Goal: Navigation & Orientation: Find specific page/section

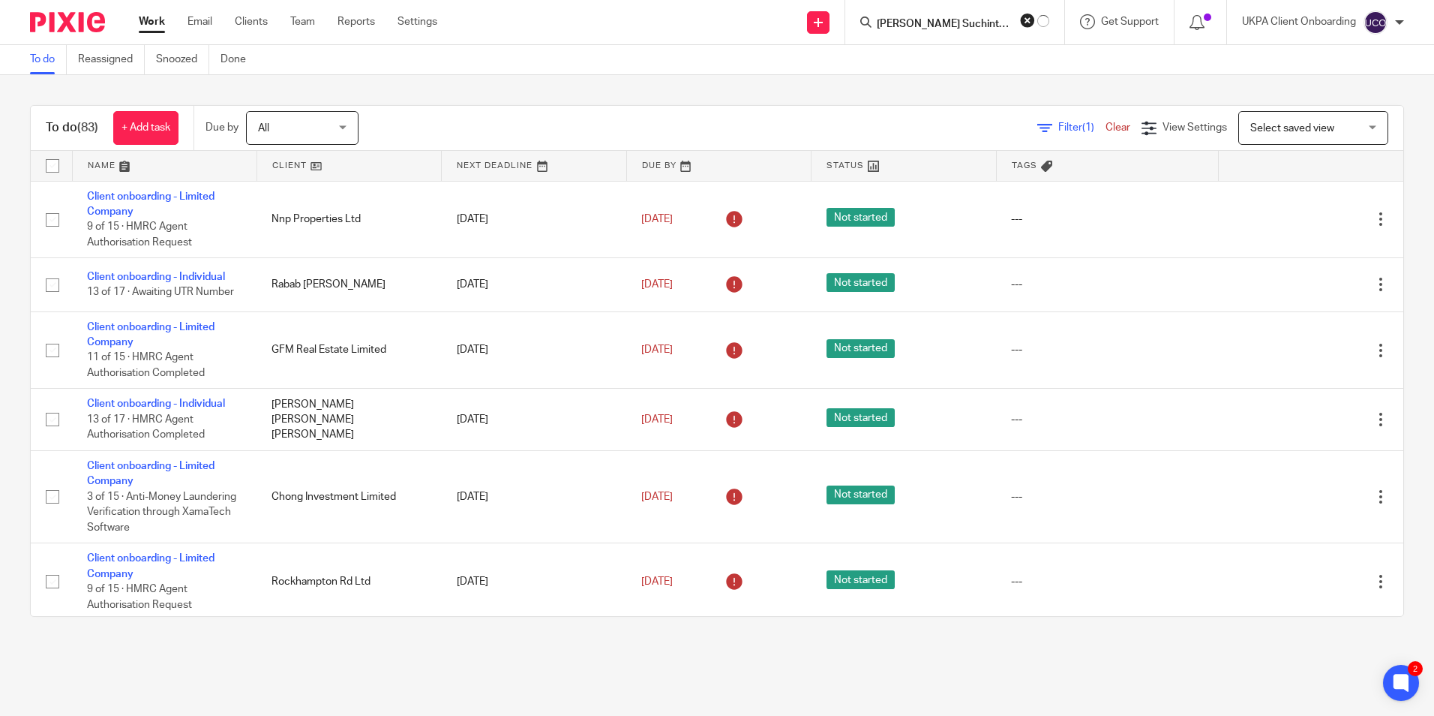
scroll to position [600, 0]
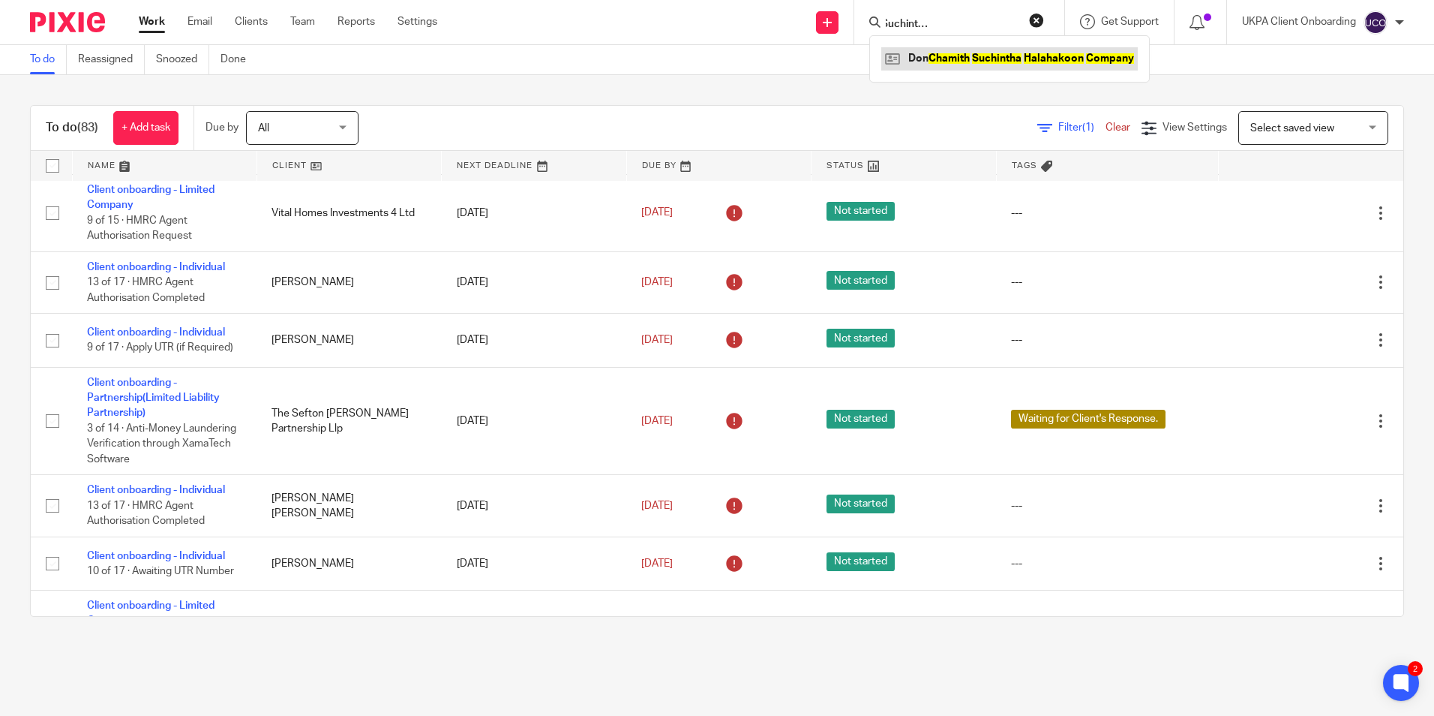
type input "Don Chamith Suchintha Halahakoon Company"
click at [992, 59] on link at bounding box center [1009, 58] width 257 height 23
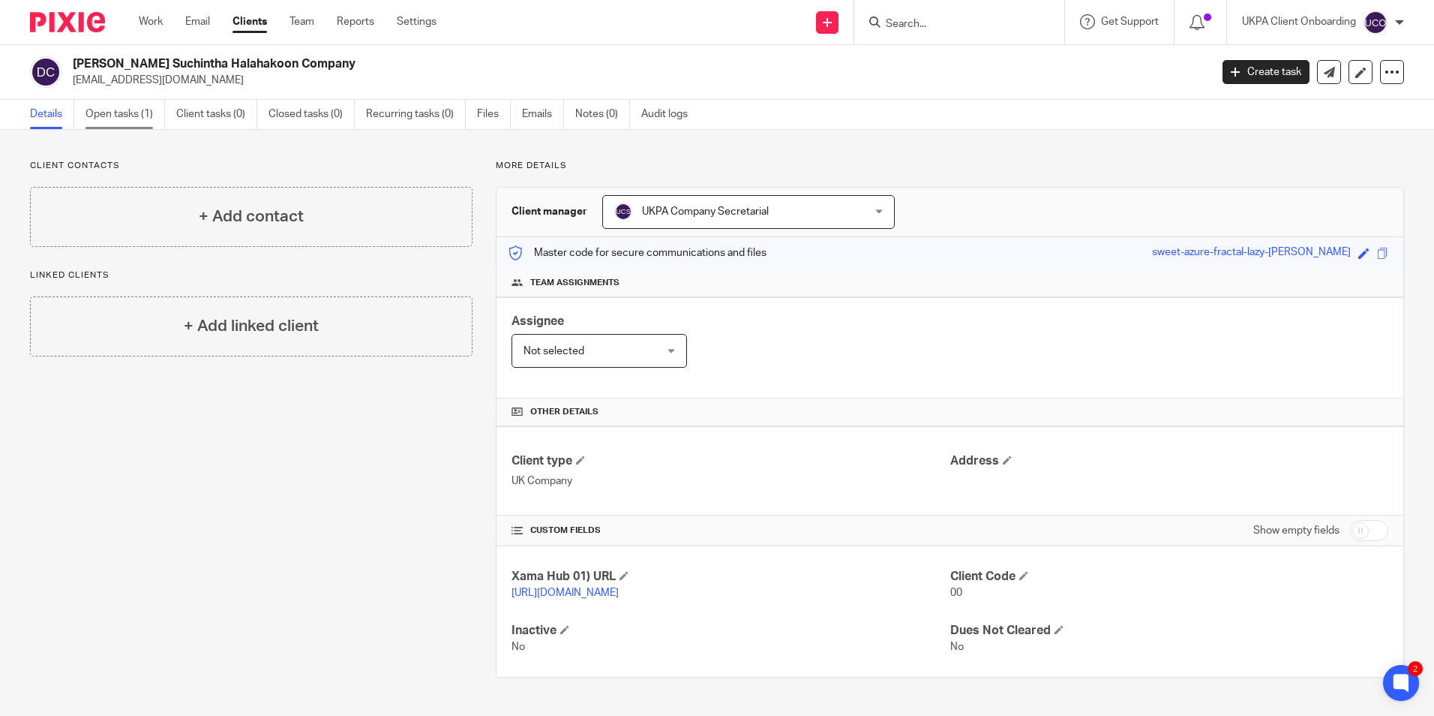
click at [144, 113] on link "Open tasks (1)" at bounding box center [126, 114] width 80 height 29
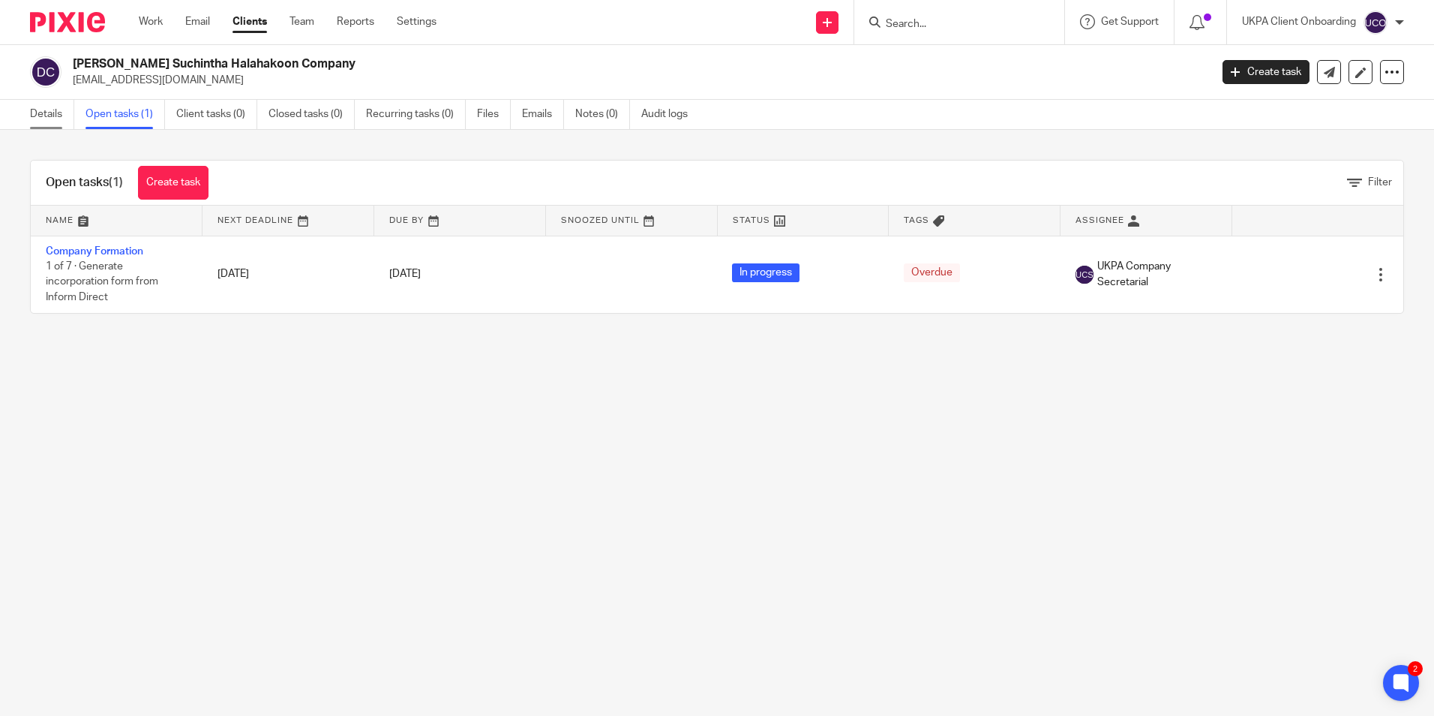
click at [42, 119] on link "Details" at bounding box center [52, 114] width 44 height 29
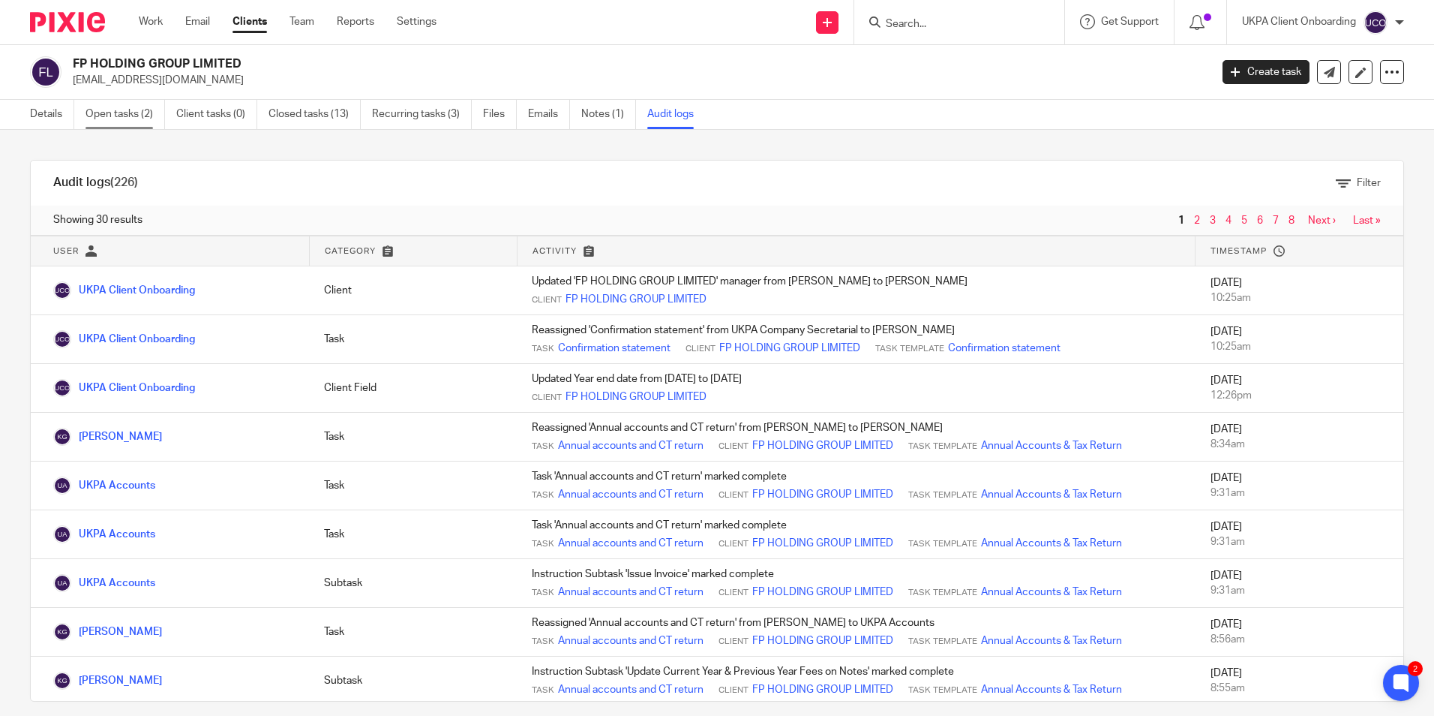
click at [112, 110] on link "Open tasks (2)" at bounding box center [126, 114] width 80 height 29
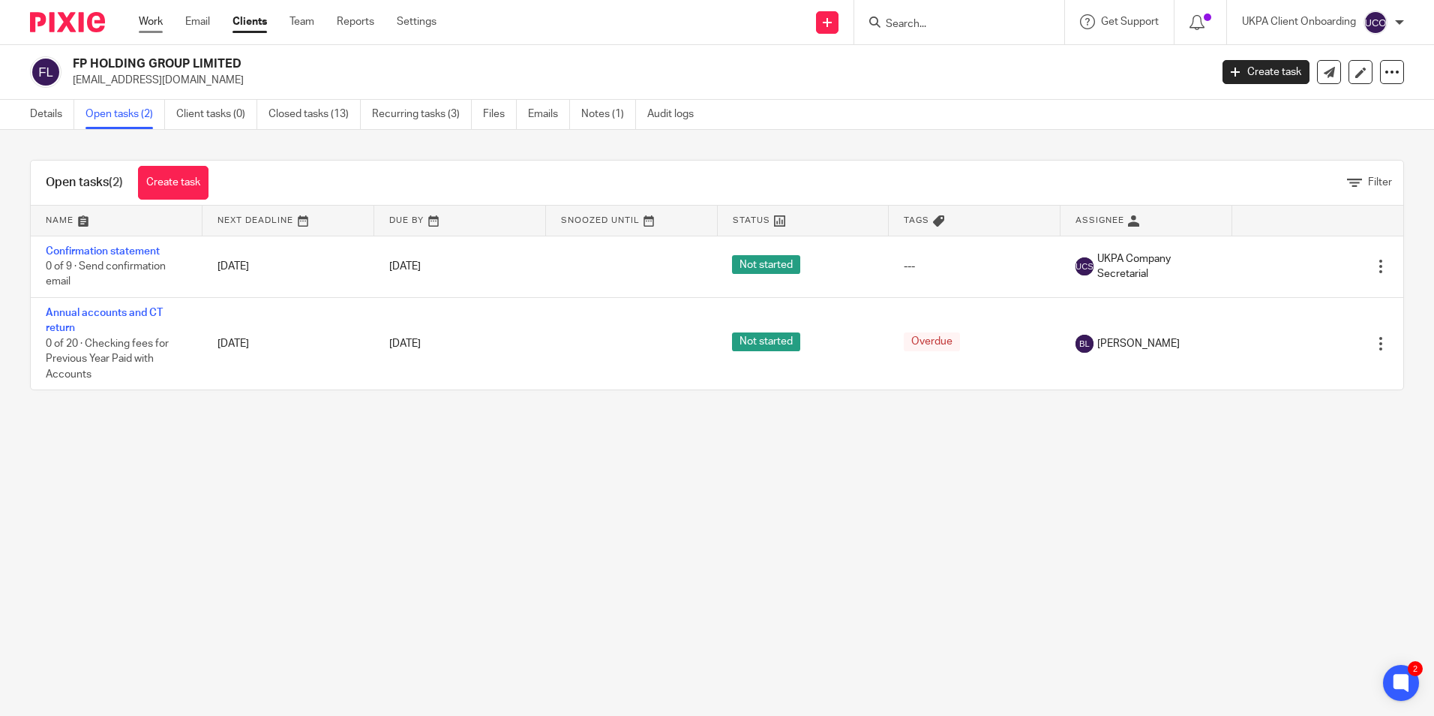
drag, startPoint x: 0, startPoint y: 0, endPoint x: 144, endPoint y: 24, distance: 146.0
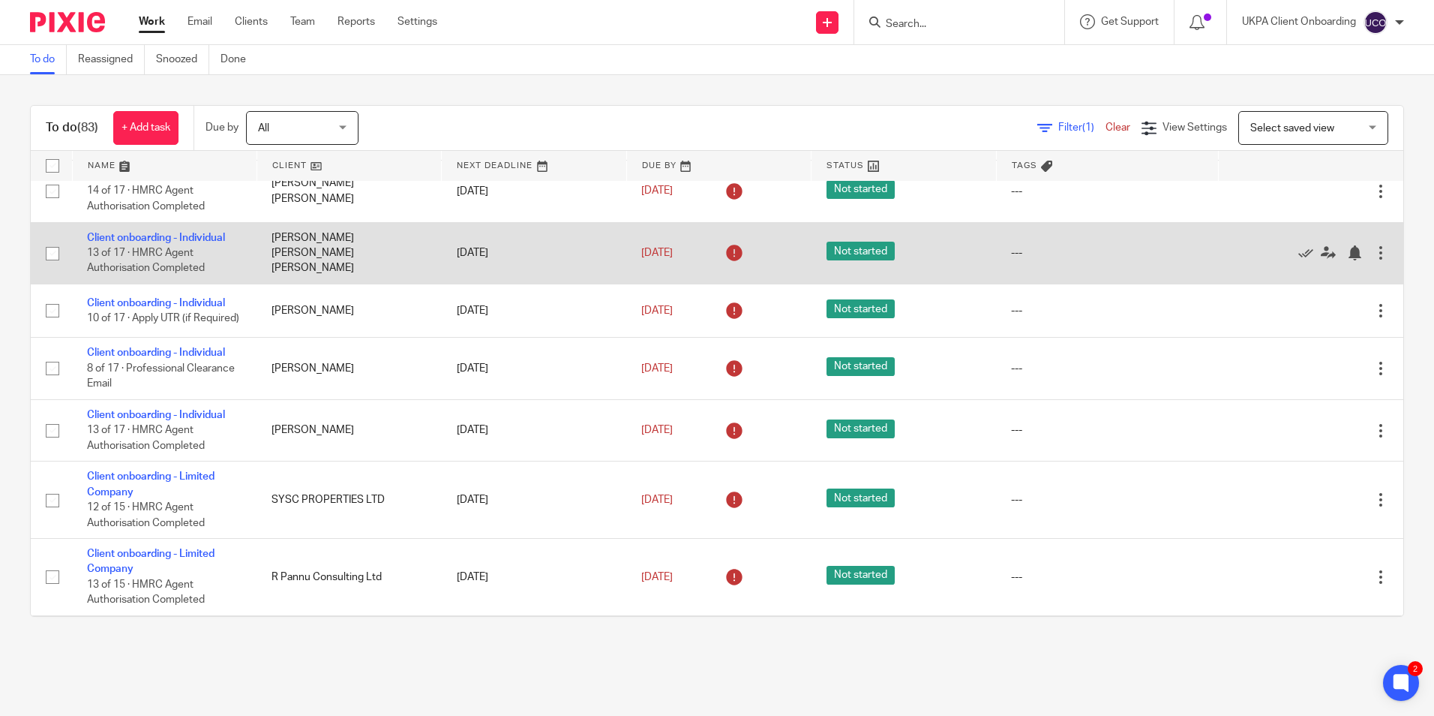
scroll to position [2701, 0]
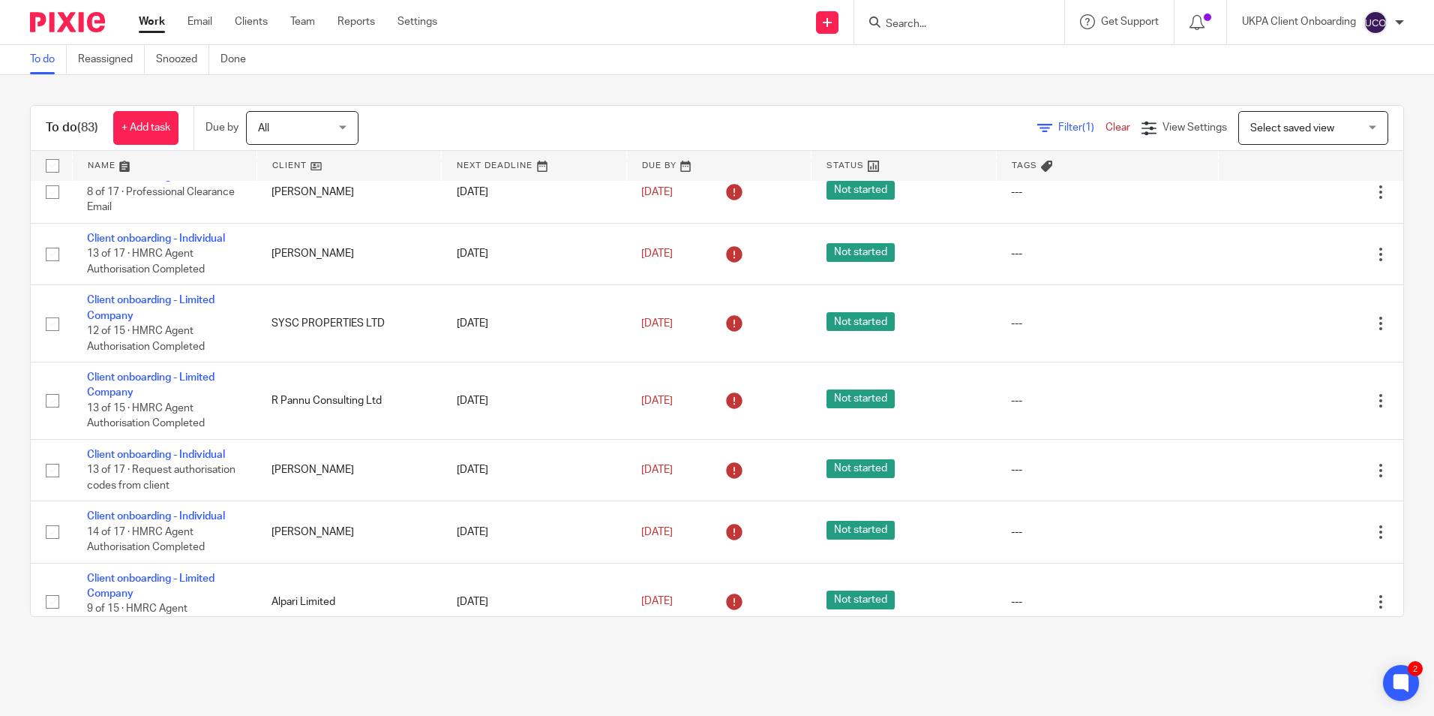
click at [921, 22] on input "Search" at bounding box center [951, 25] width 135 height 14
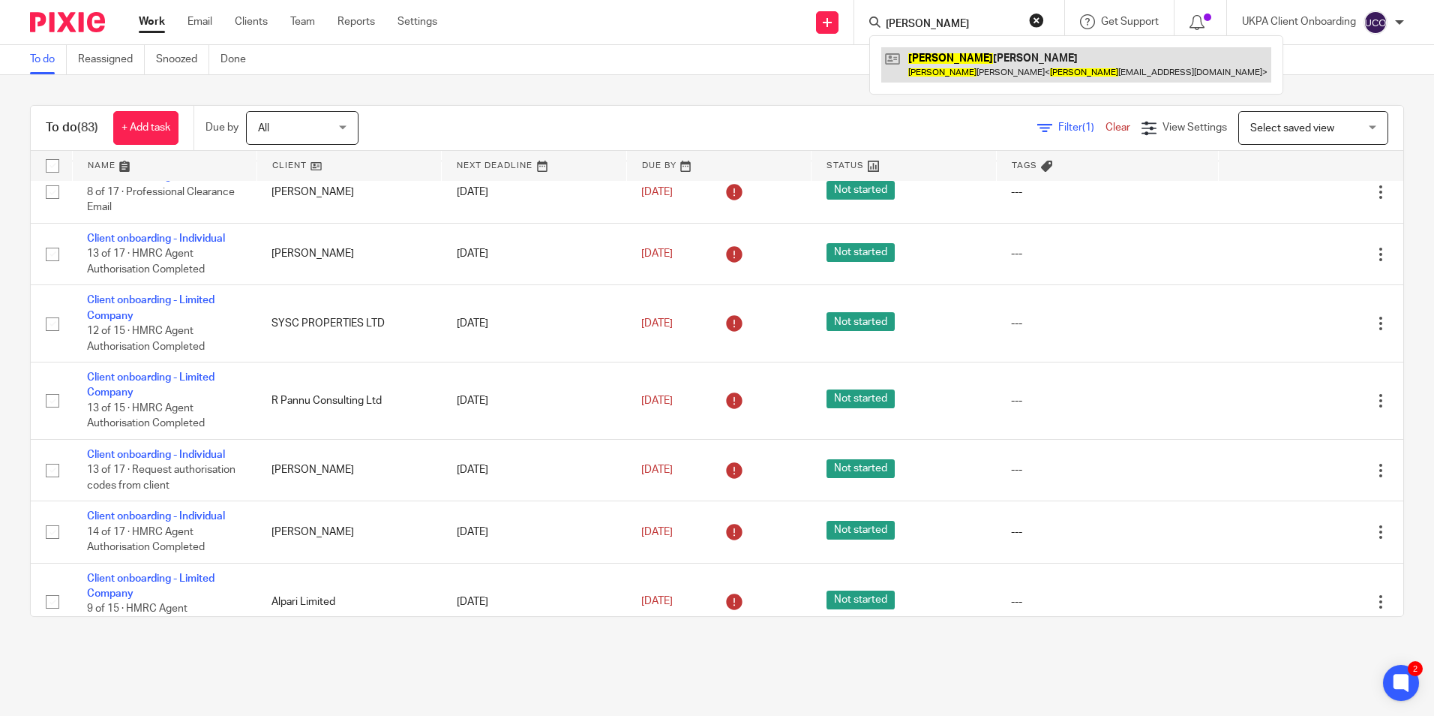
type input "tania"
click at [951, 59] on link at bounding box center [1076, 64] width 390 height 35
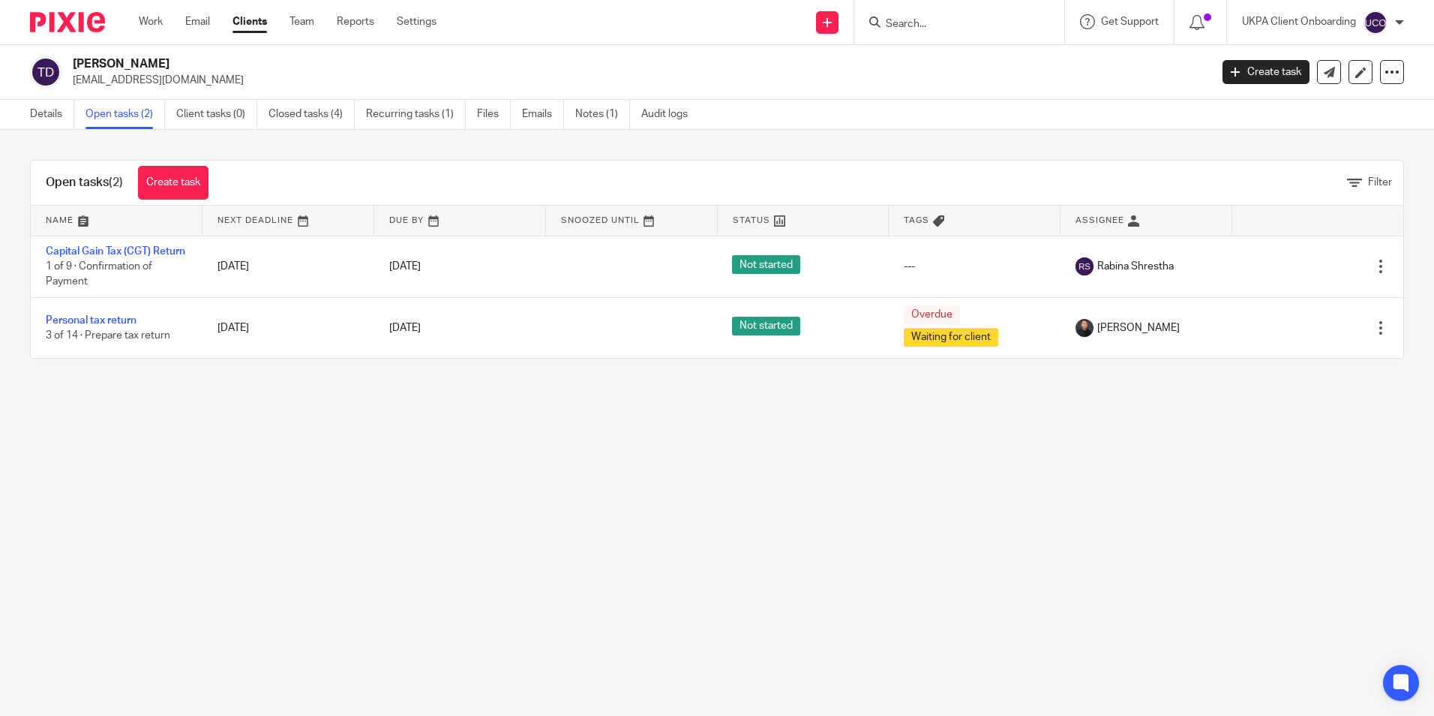
click at [596, 117] on link "Notes (1)" at bounding box center [602, 114] width 55 height 29
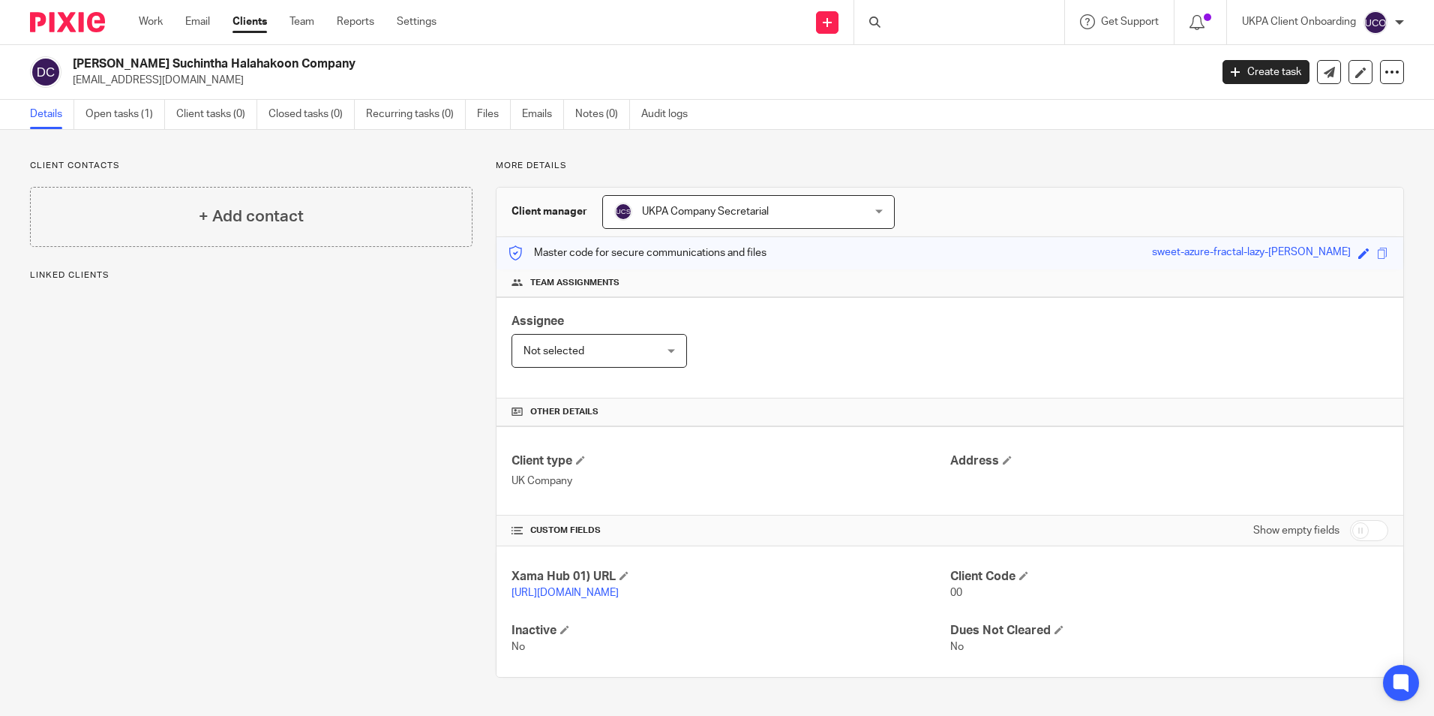
click at [893, 23] on div at bounding box center [959, 22] width 210 height 44
click at [892, 28] on input "Search" at bounding box center [951, 25] width 135 height 14
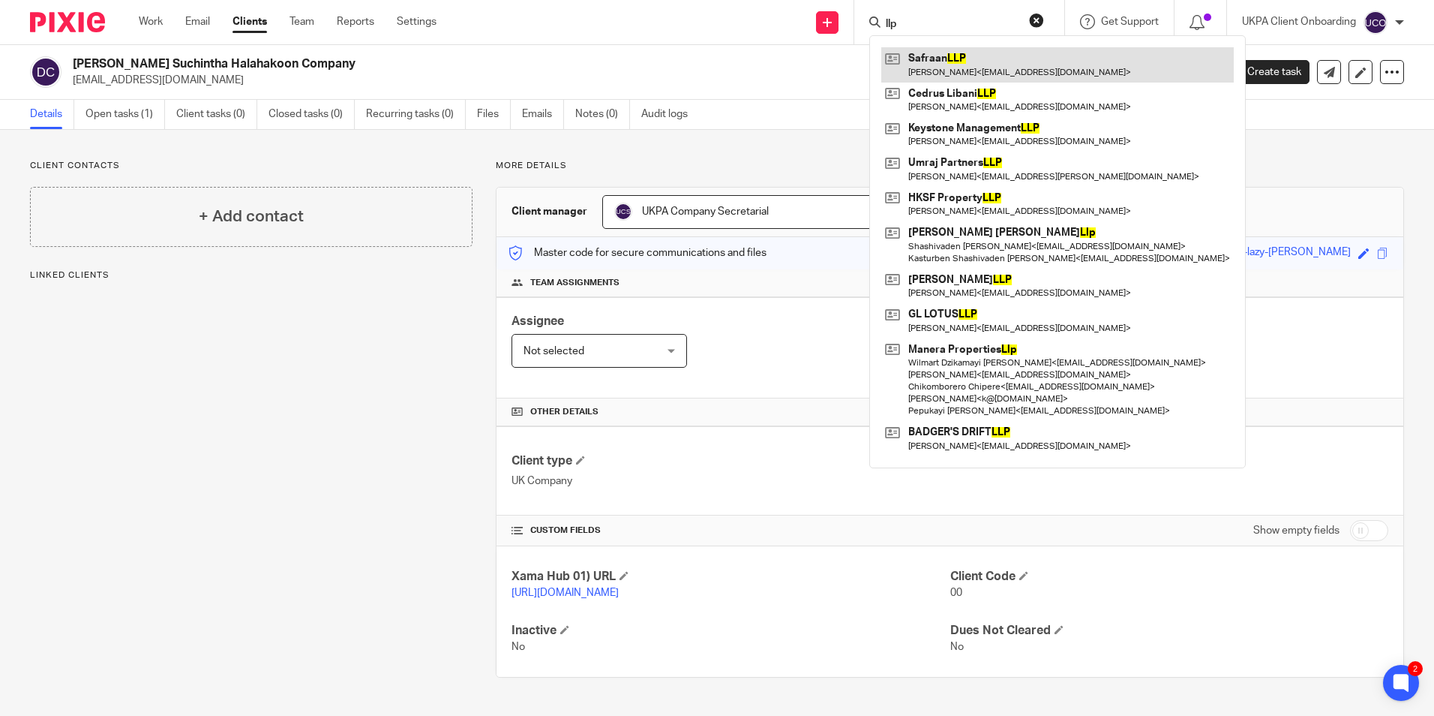
type input "llp"
click at [955, 65] on link at bounding box center [1057, 64] width 353 height 35
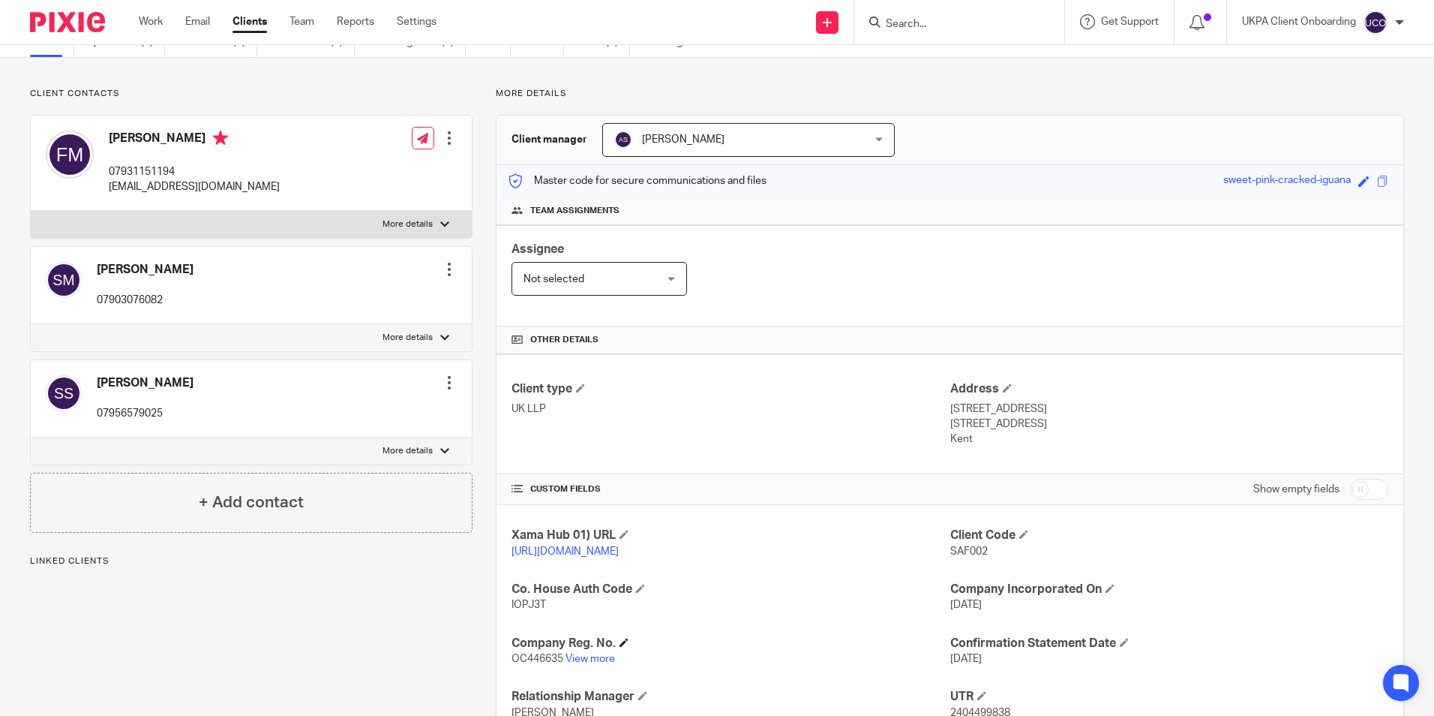
scroll to position [253, 0]
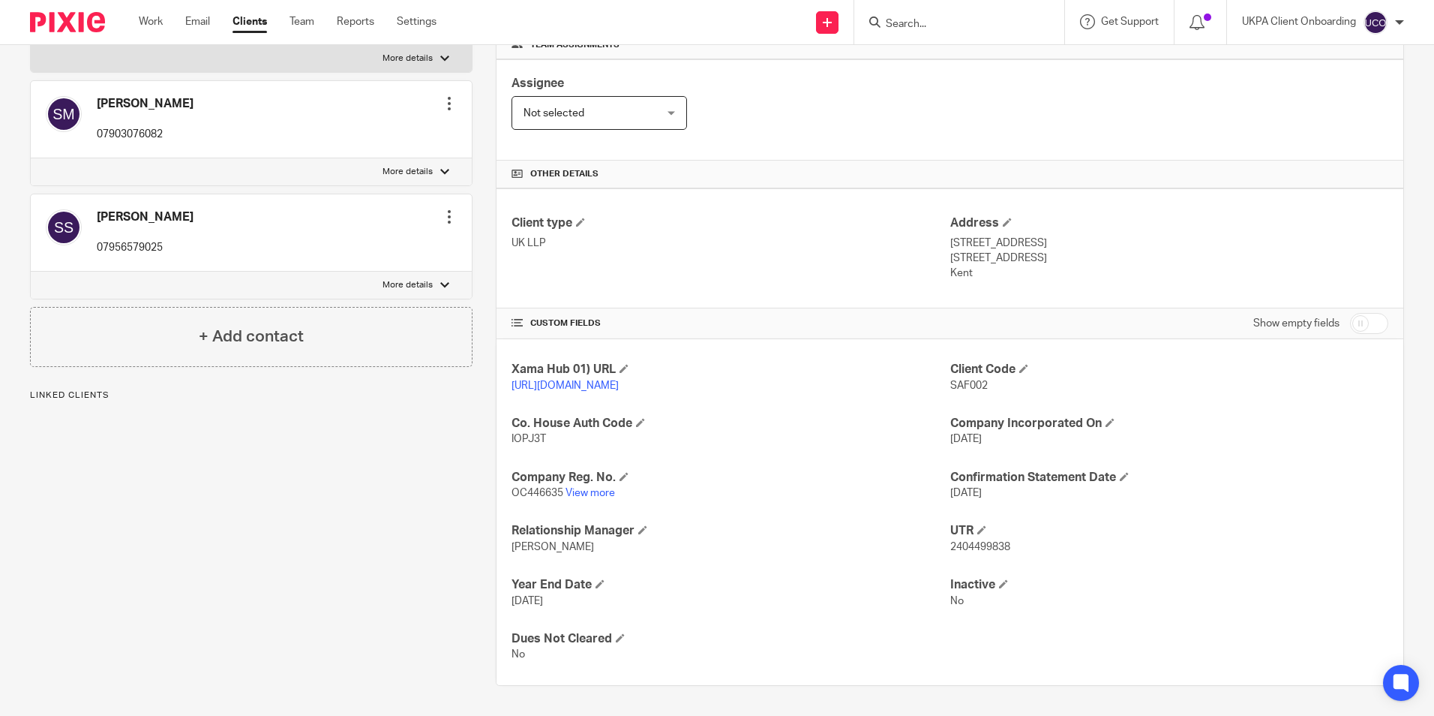
click at [582, 485] on p "OC446635 View more" at bounding box center [731, 492] width 438 height 15
click at [583, 487] on p "OC446635 View more" at bounding box center [731, 492] width 438 height 15
click at [590, 497] on link "View more" at bounding box center [591, 493] width 50 height 11
